Goal: Task Accomplishment & Management: Manage account settings

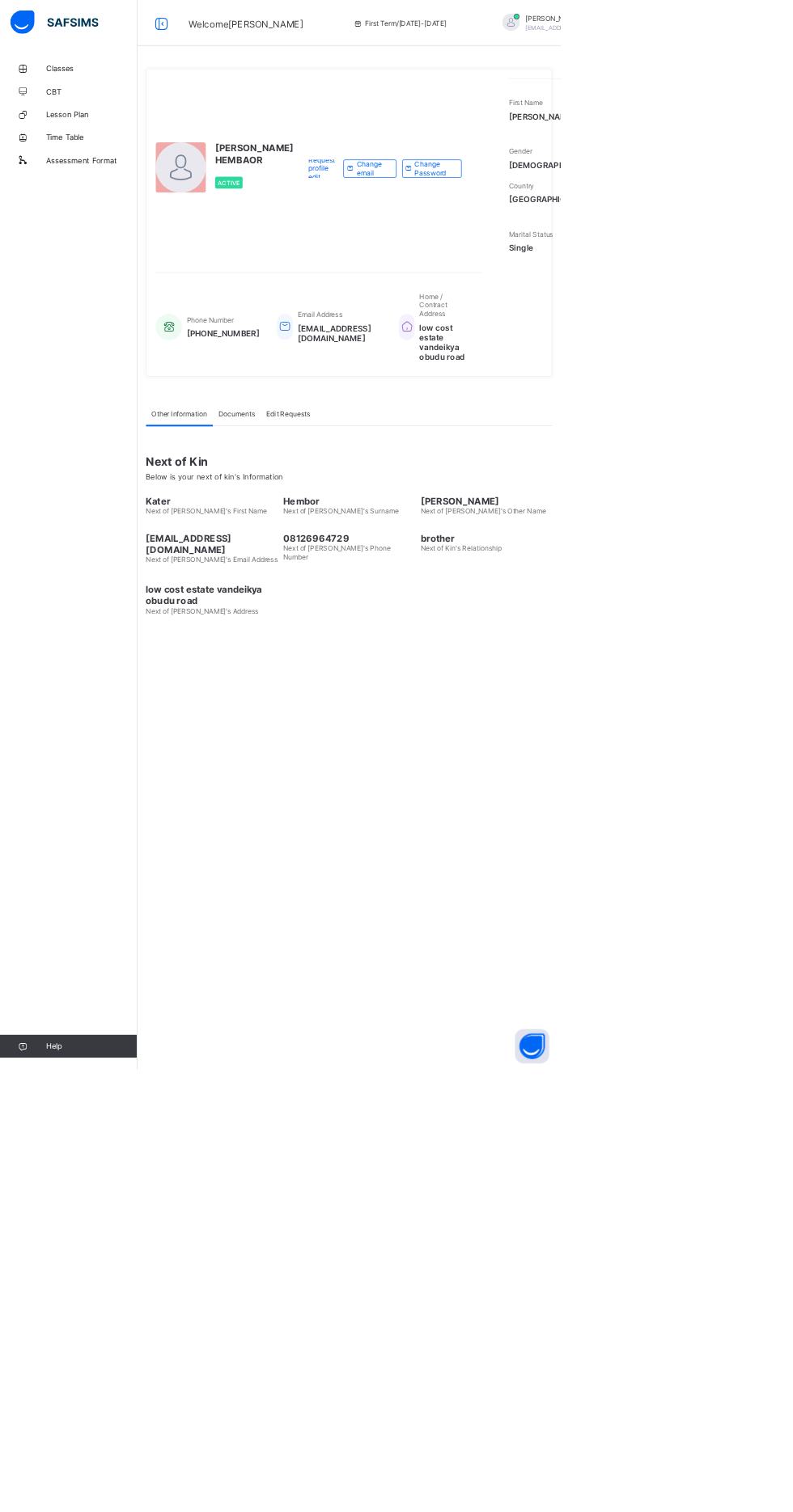
click at [99, 160] on span "Lesson Plan" at bounding box center [129, 162] width 129 height 13
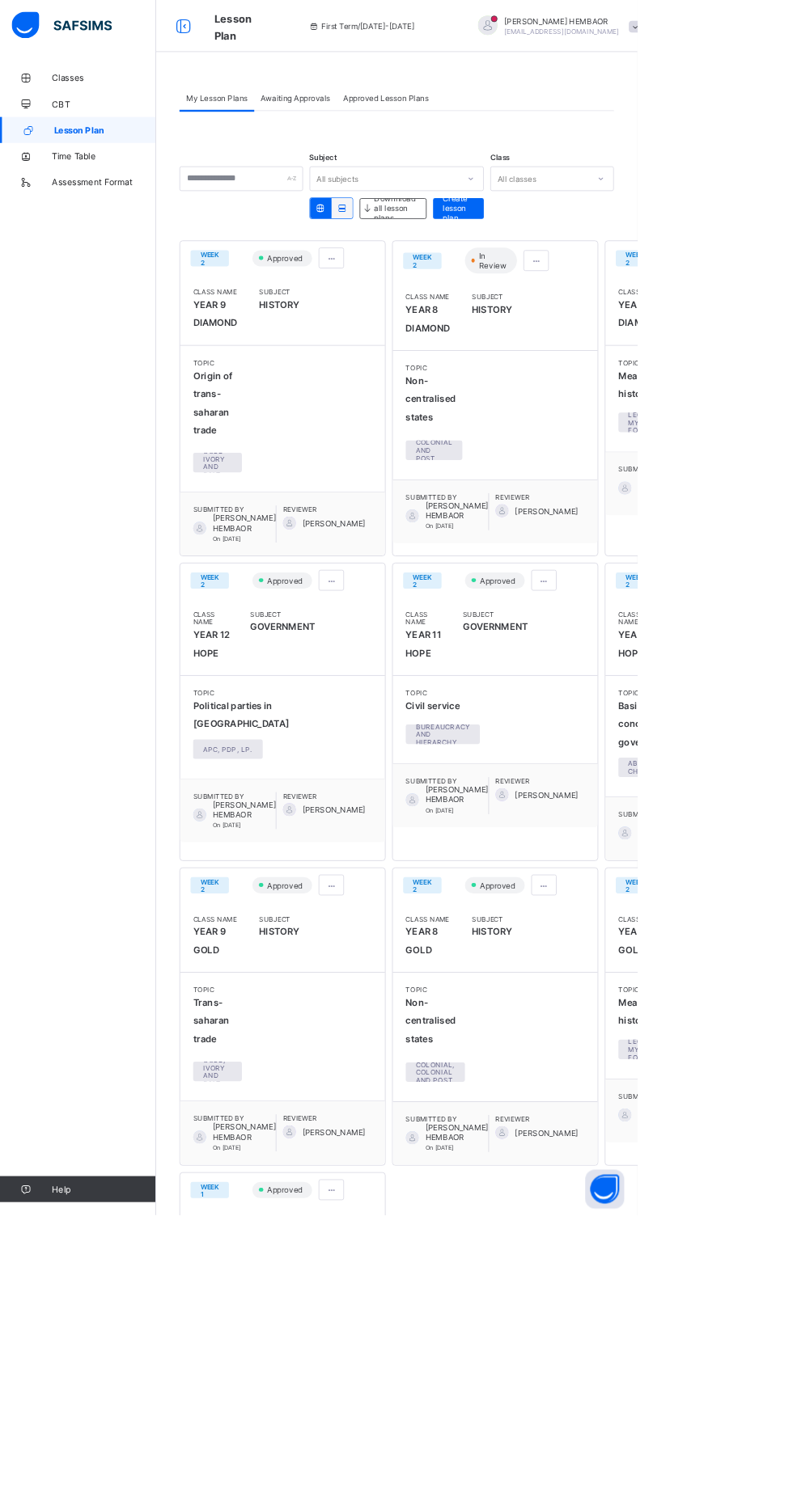
click at [660, 323] on span at bounding box center [667, 324] width 14 height 12
click at [578, 368] on li "View lesson plan" at bounding box center [626, 358] width 110 height 25
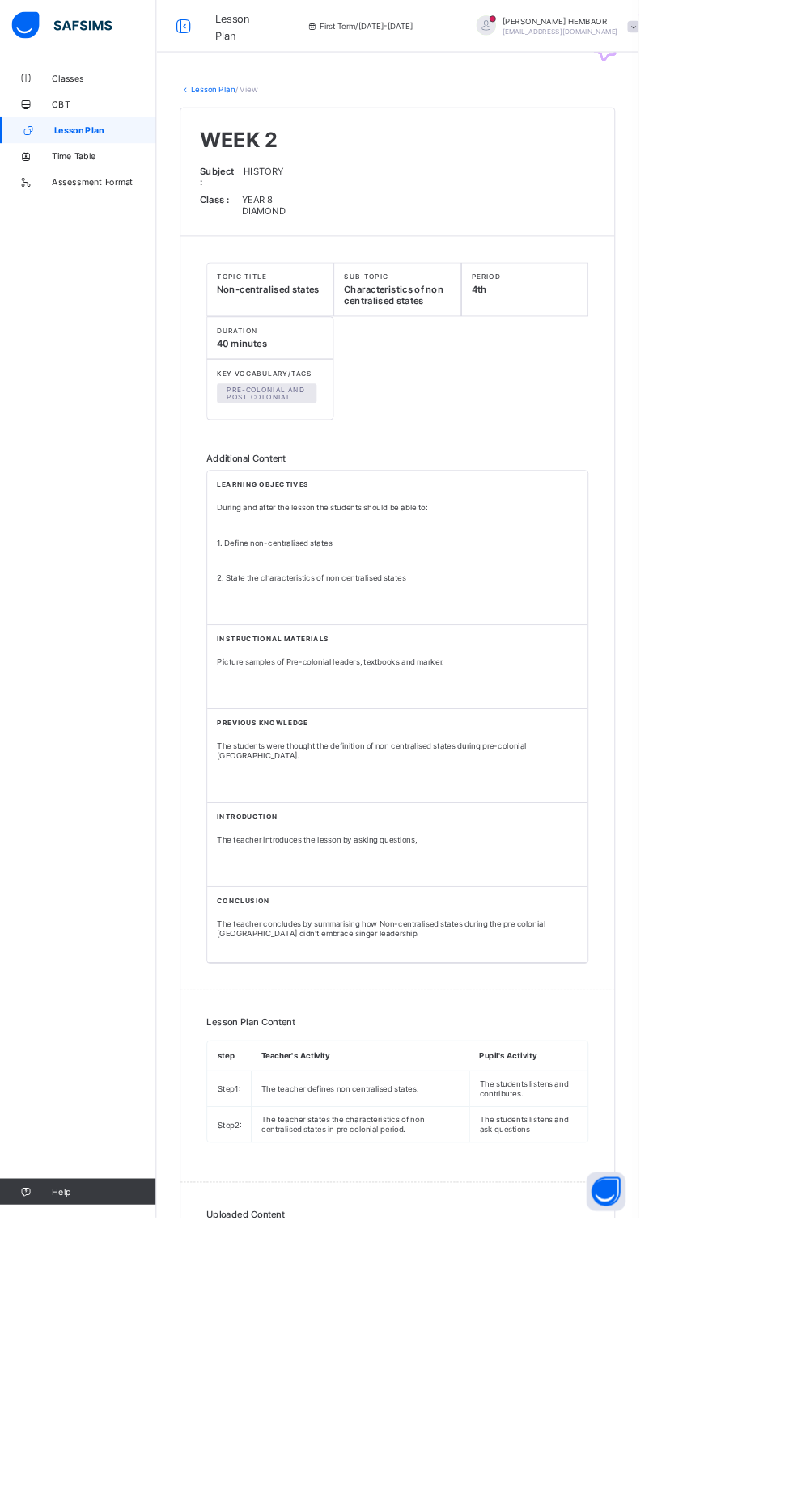
scroll to position [8, 0]
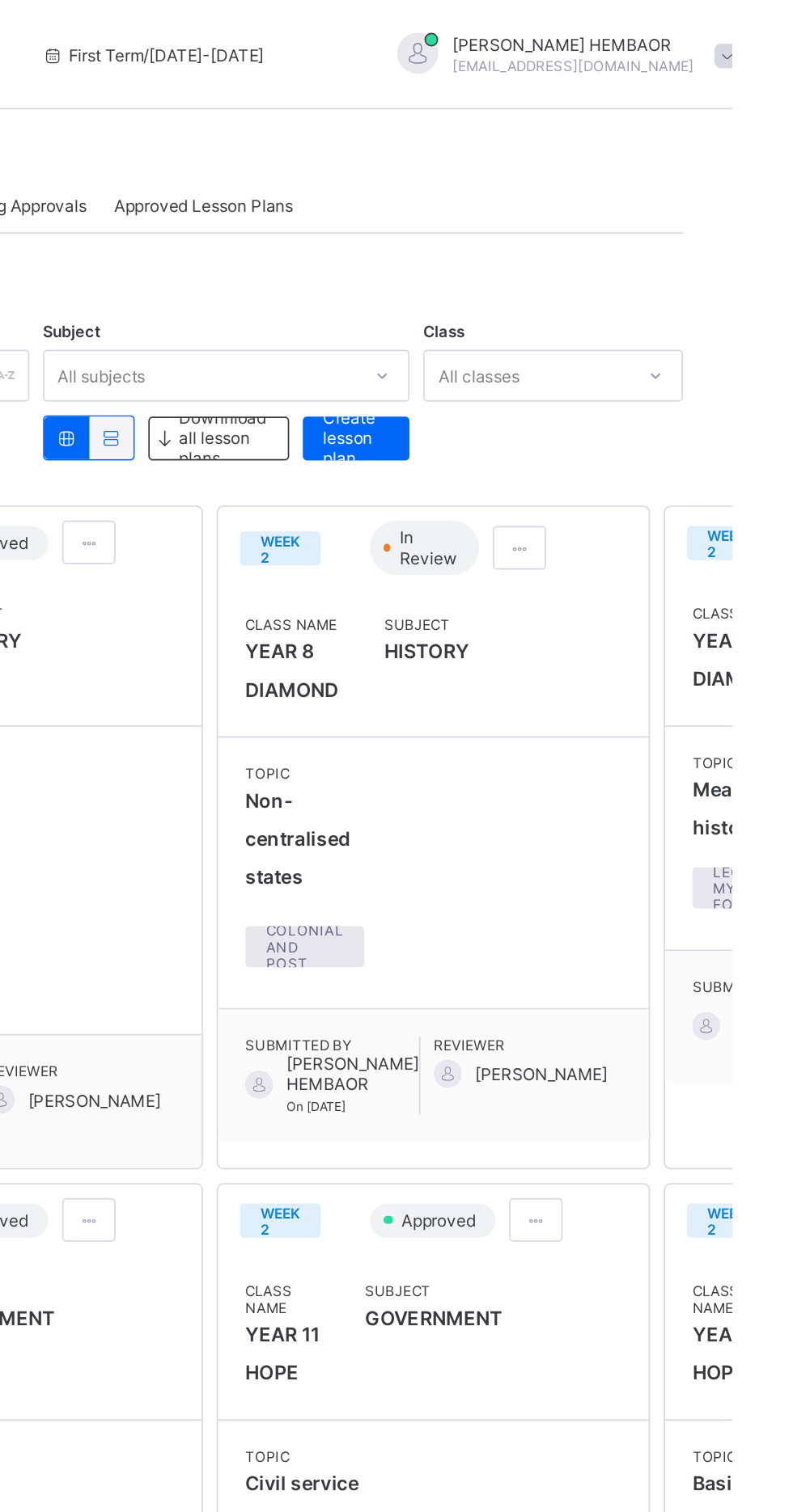
click at [651, 335] on div at bounding box center [667, 324] width 32 height 26
click at [588, 380] on span "Edit lesson plan" at bounding box center [620, 383] width 84 height 12
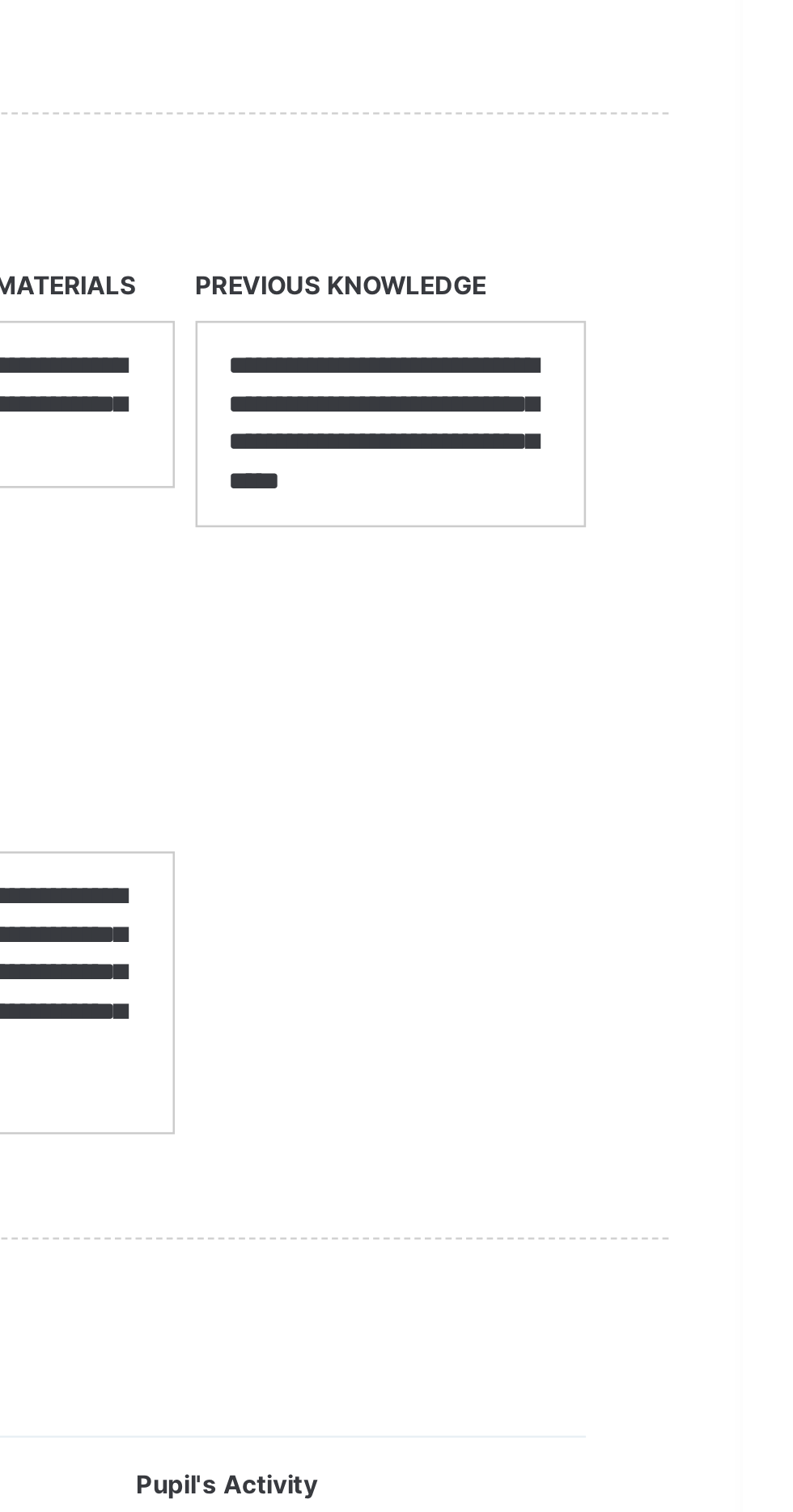
click at [710, 823] on p "**********" at bounding box center [655, 842] width 127 height 60
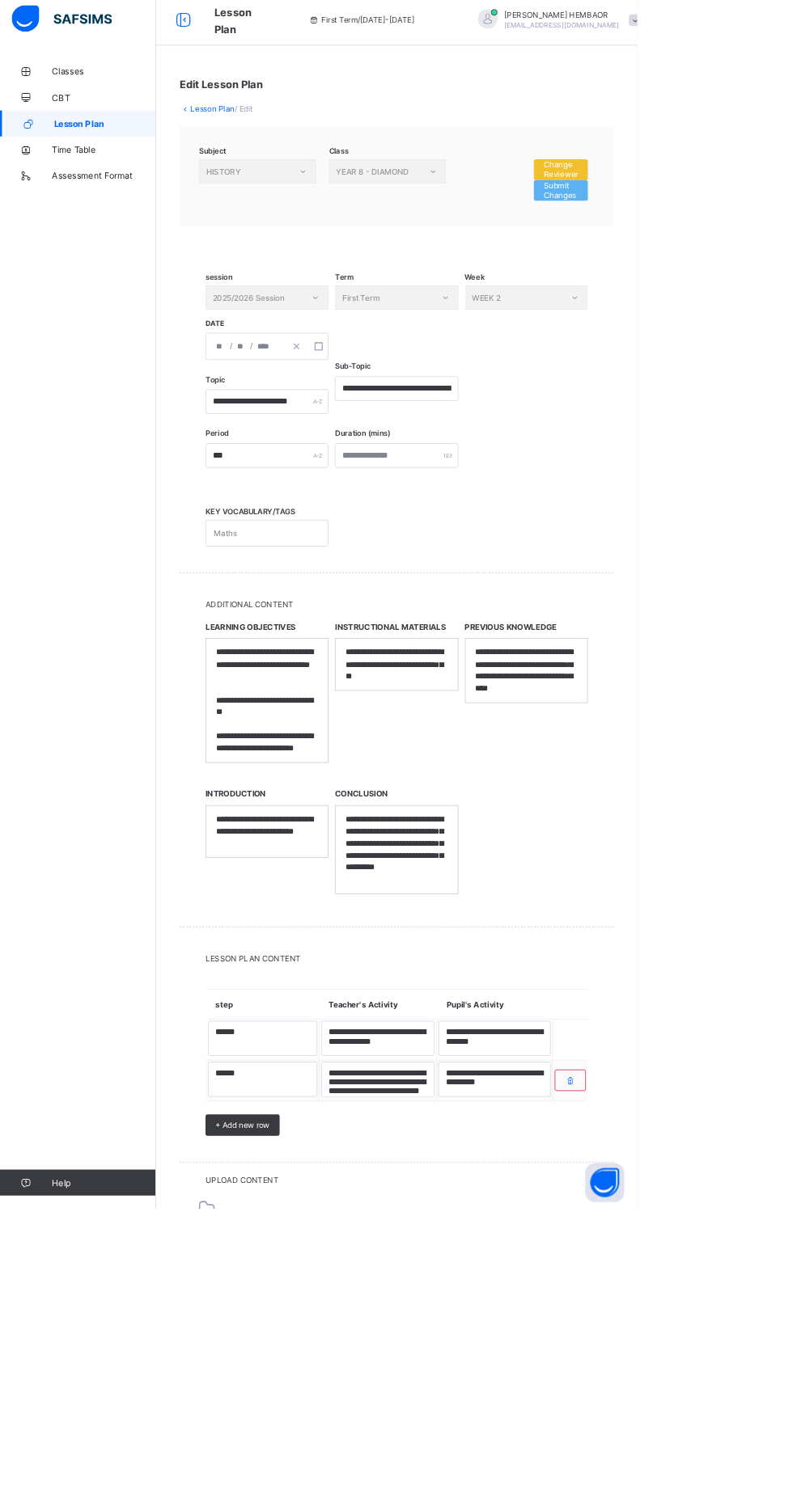
click at [697, 250] on span "Submit Changes" at bounding box center [697, 245] width 43 height 24
